Goal: Task Accomplishment & Management: Use online tool/utility

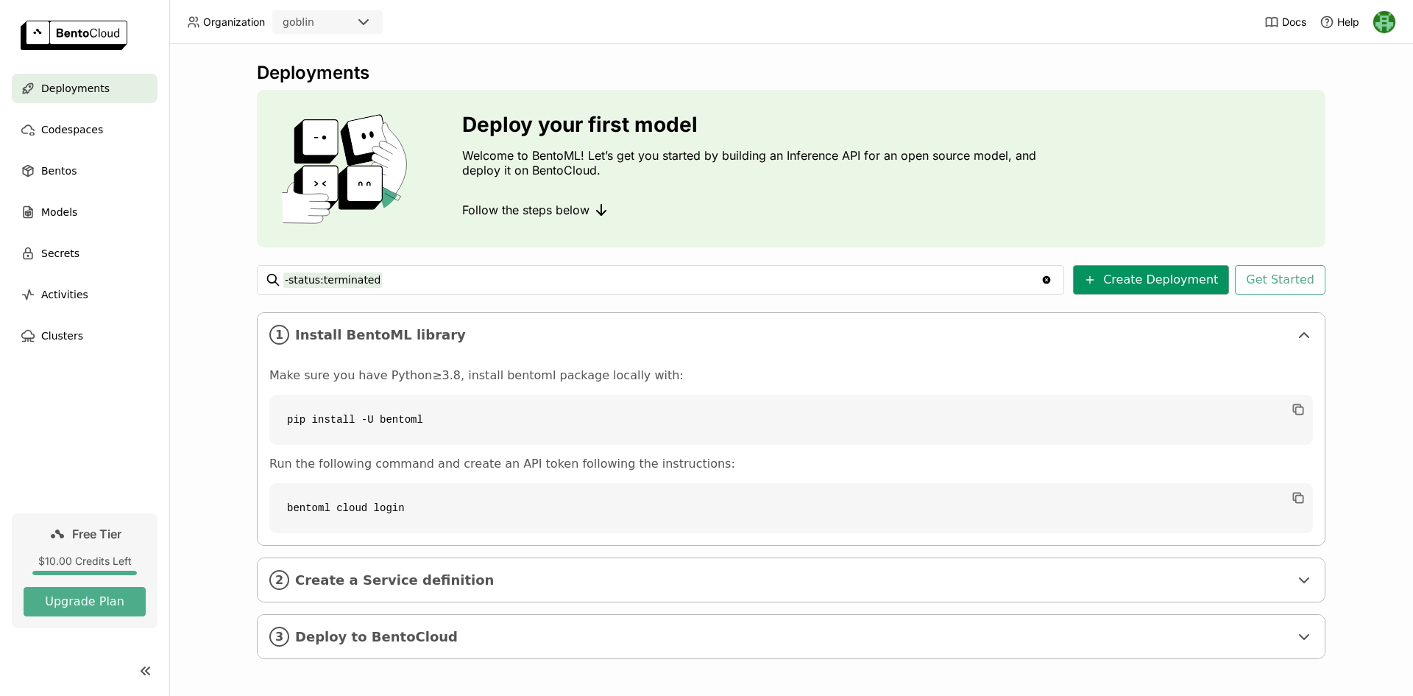
click at [1119, 283] on button "Create Deployment" at bounding box center [1151, 279] width 156 height 29
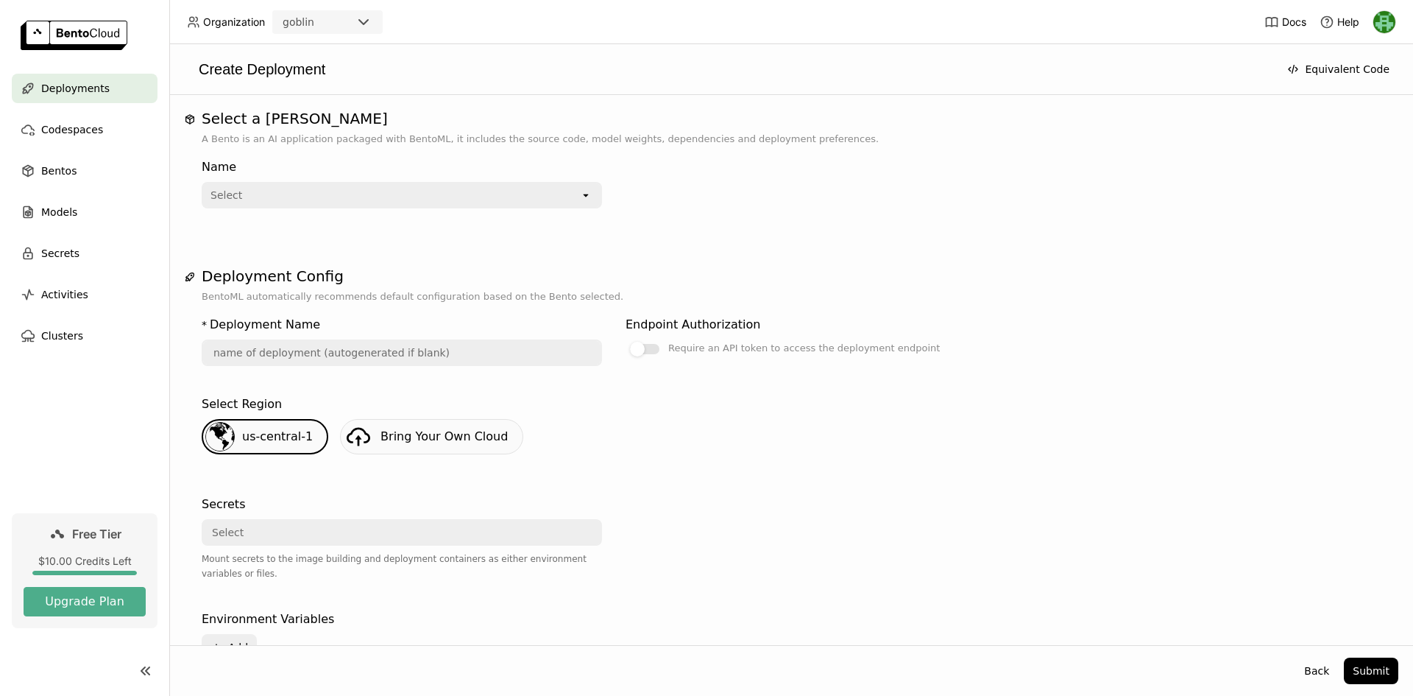
click at [527, 199] on div "Select" at bounding box center [391, 195] width 377 height 24
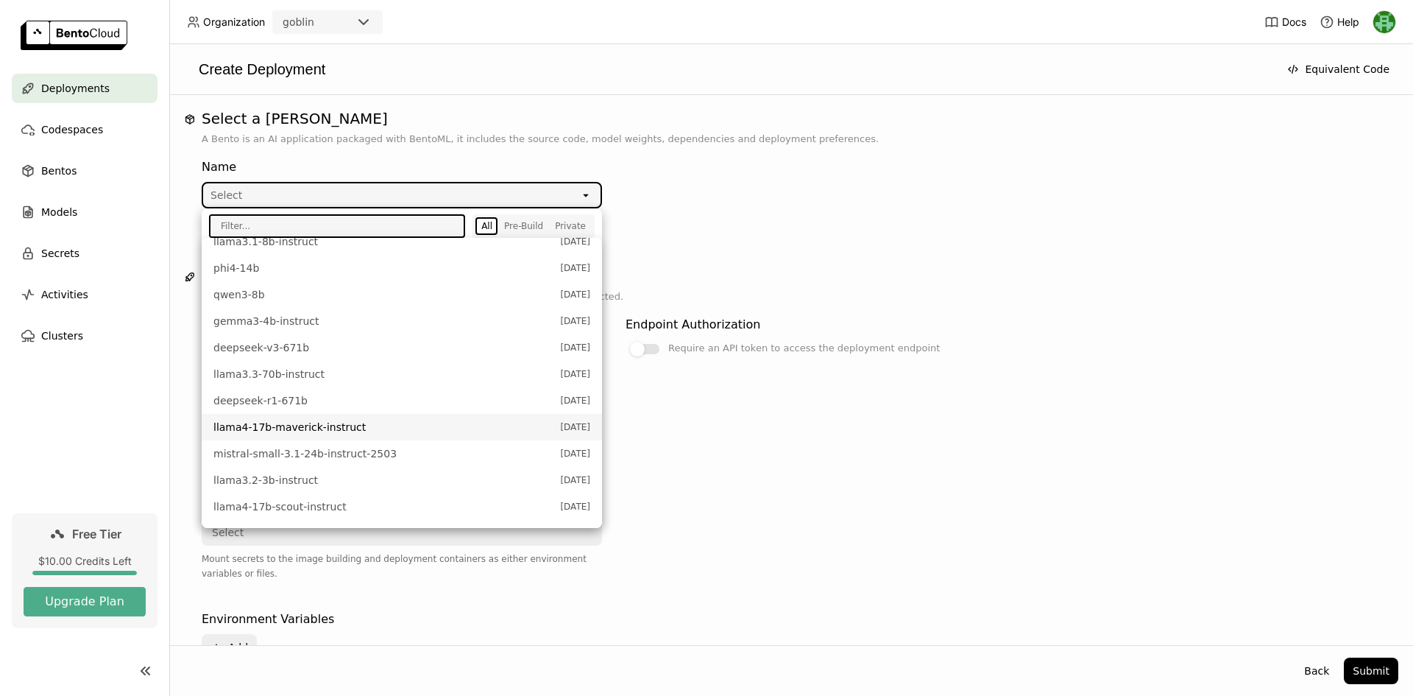
scroll to position [405, 0]
type input "o"
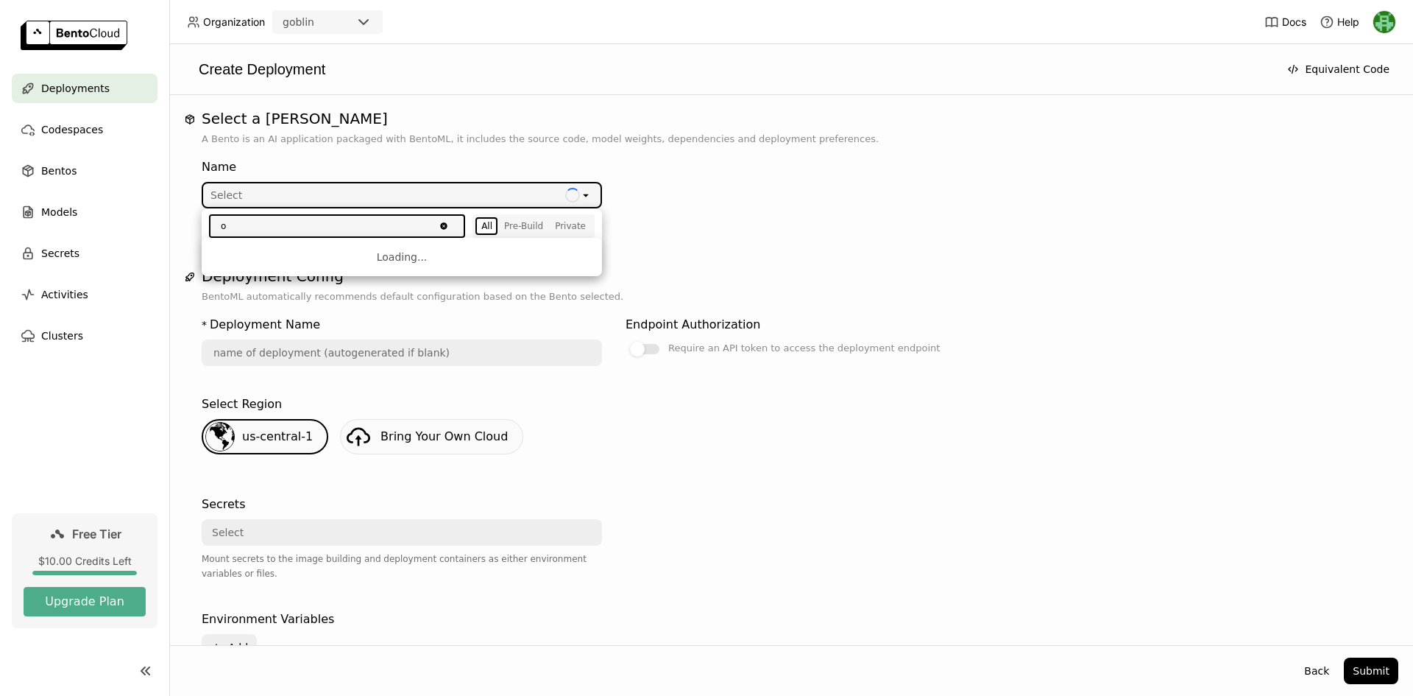
scroll to position [0, 0]
click at [314, 247] on li "Private" at bounding box center [402, 254] width 400 height 21
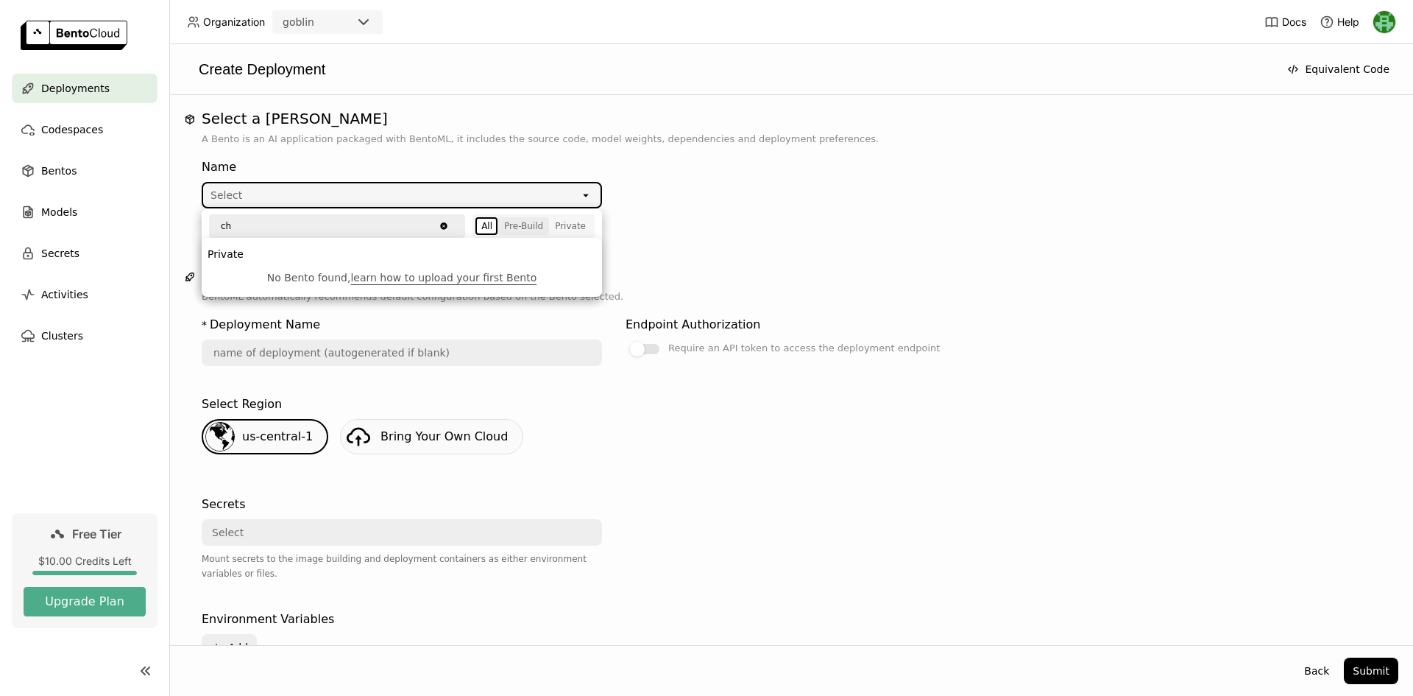
click at [515, 231] on div "Pre-Build" at bounding box center [523, 226] width 39 height 12
click at [330, 226] on input "ch" at bounding box center [322, 226] width 224 height 21
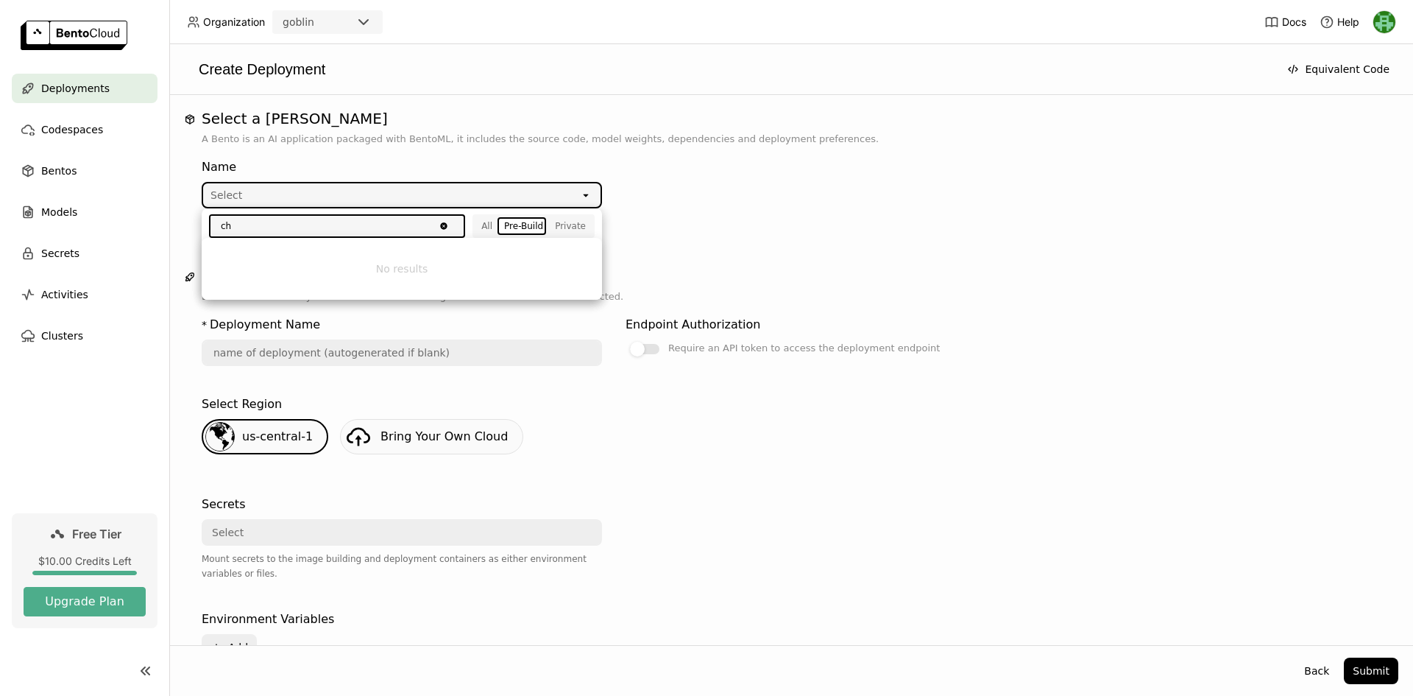
type input "c"
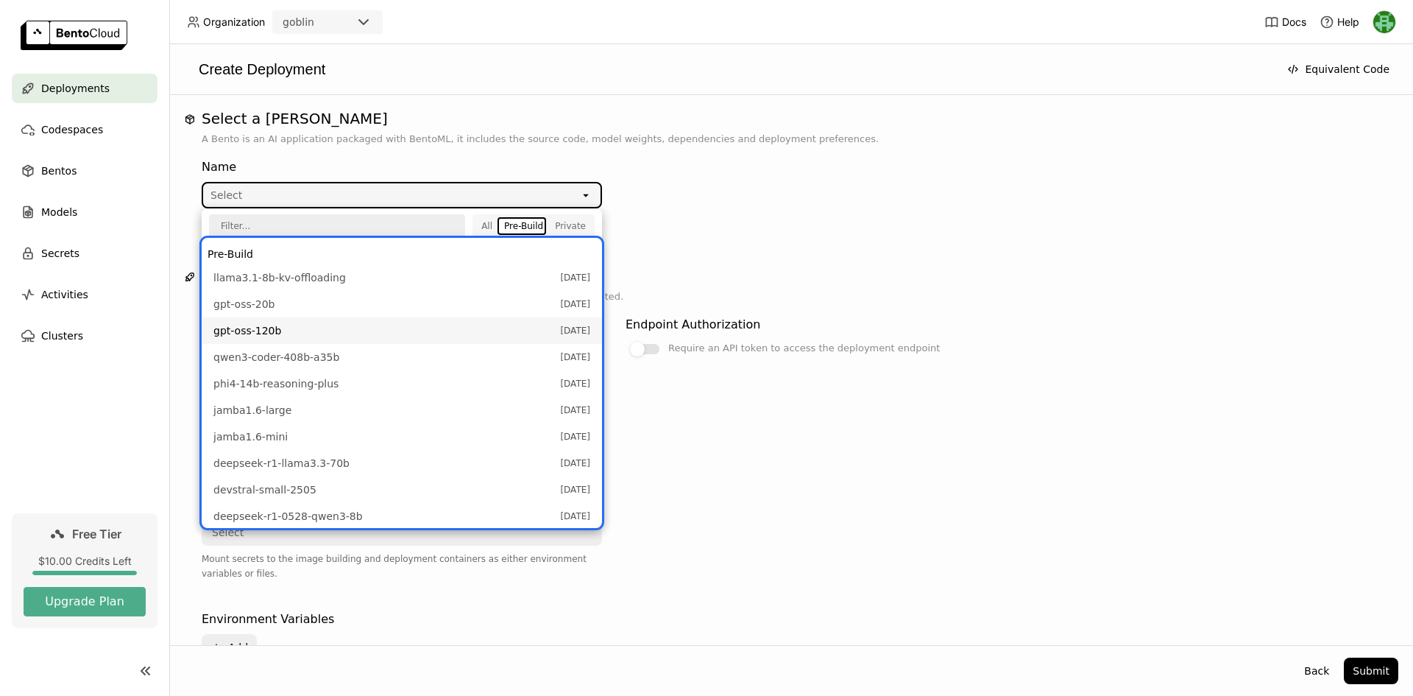
click at [381, 326] on span "gpt-oss-120b" at bounding box center [382, 330] width 339 height 15
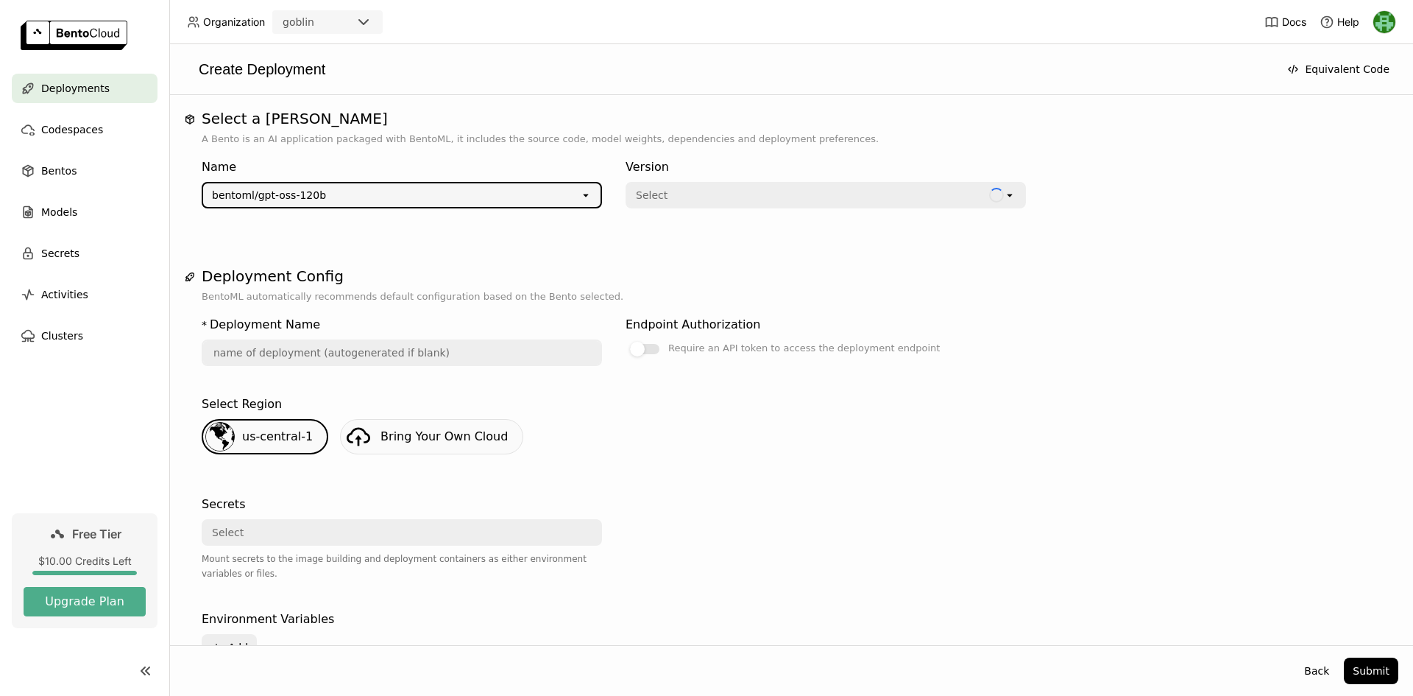
click at [669, 203] on div "Select" at bounding box center [808, 195] width 362 height 24
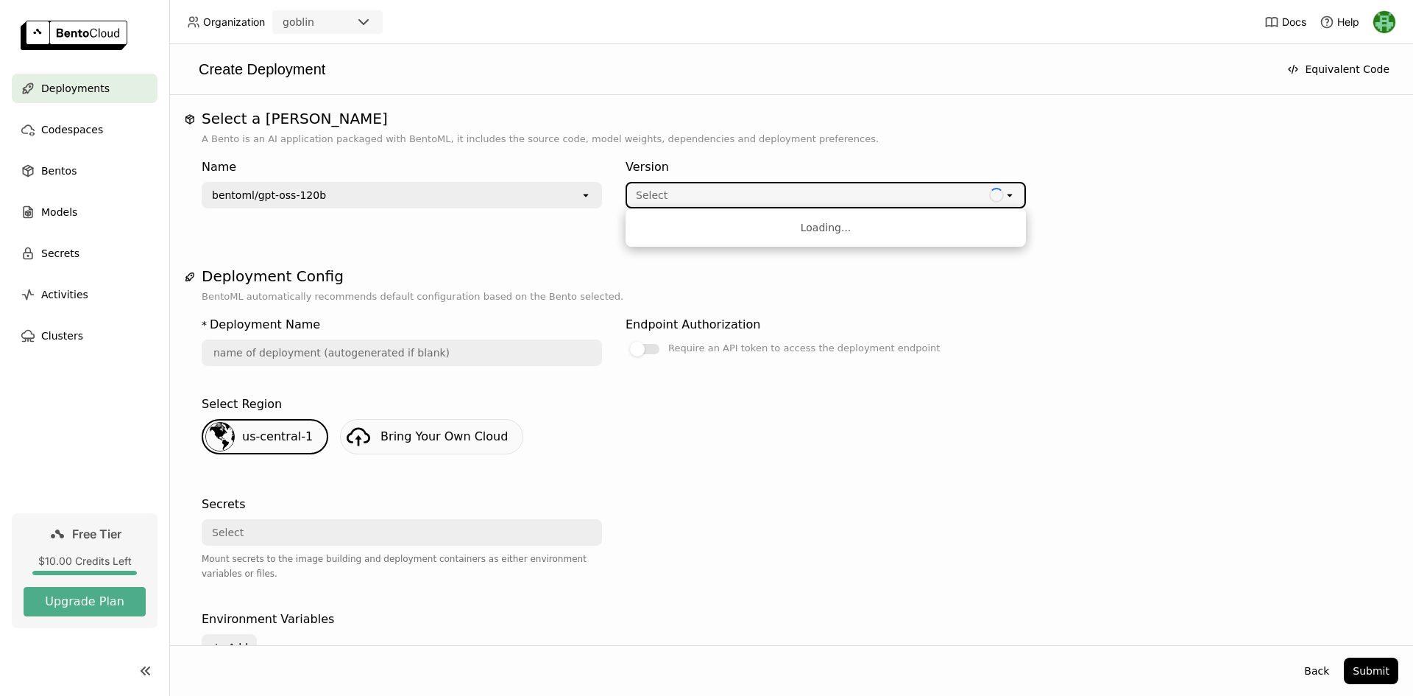
type input "gpt-oss-120-b-g2bi"
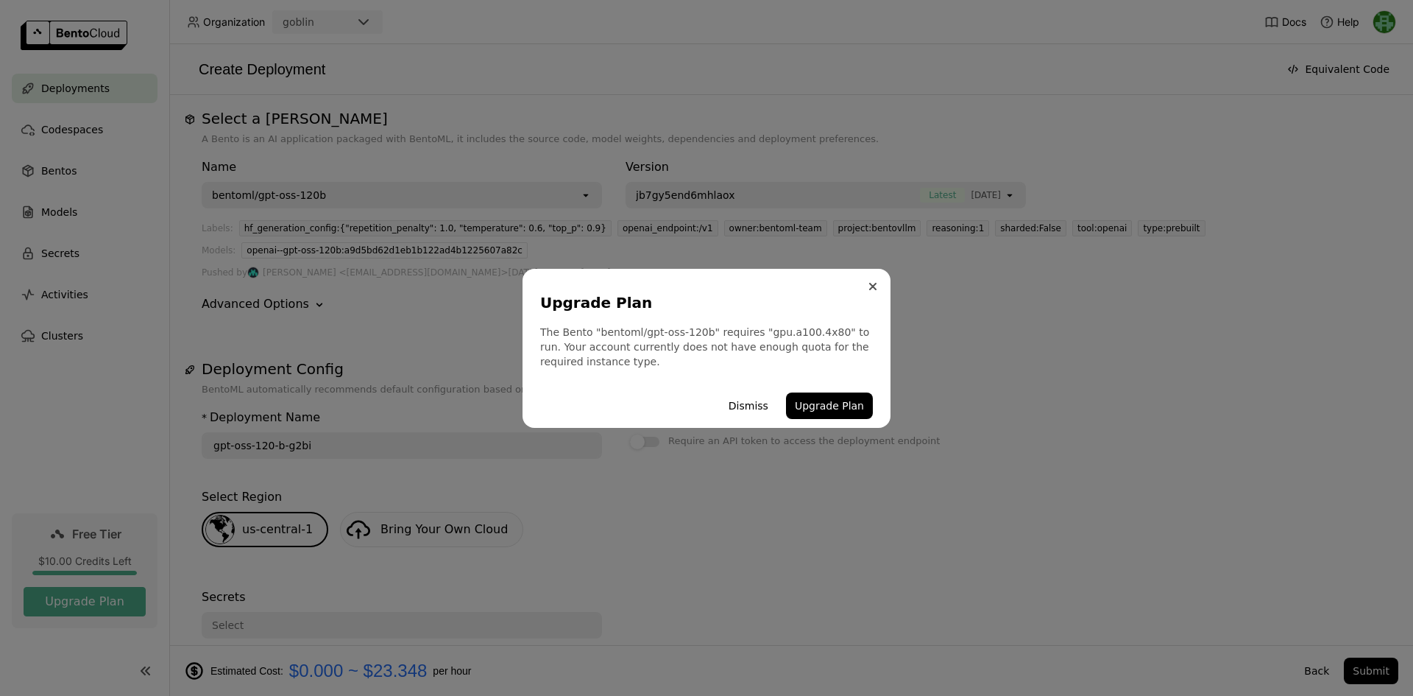
click at [880, 283] on button "Close" at bounding box center [873, 286] width 18 height 18
